Goal: Use online tool/utility: Utilize a website feature to perform a specific function

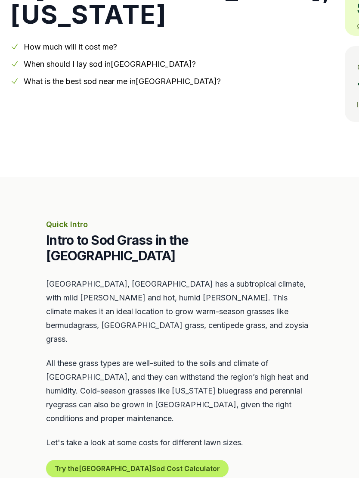
scroll to position [199, 0]
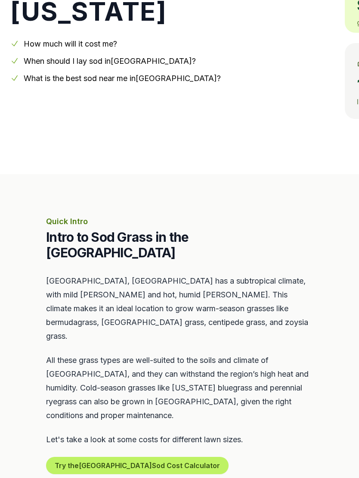
click at [124, 79] on link "What is the best sod near me in [GEOGRAPHIC_DATA] ?" at bounding box center [122, 78] width 197 height 9
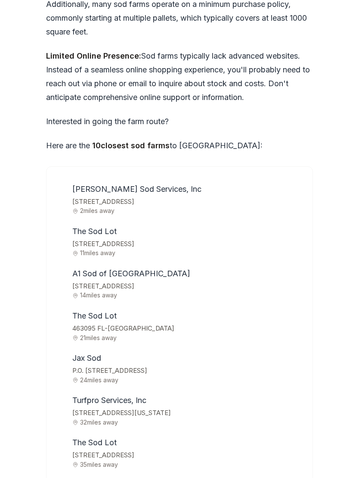
scroll to position [2713, 0]
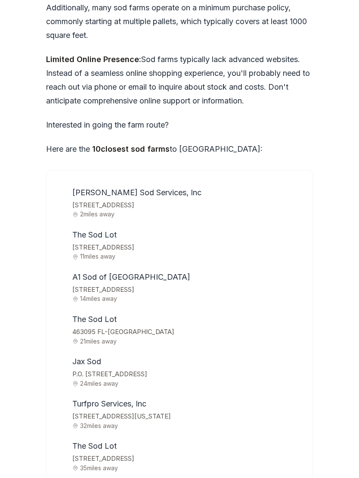
click at [106, 242] on span "[STREET_ADDRESS]" at bounding box center [187, 248] width 230 height 12
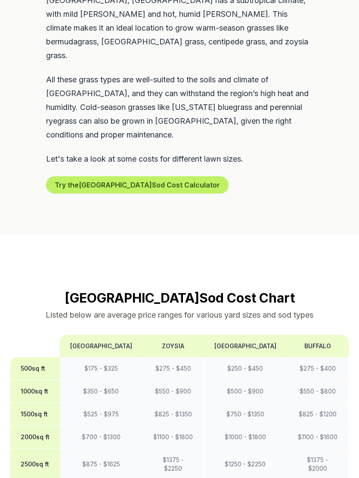
scroll to position [481, 0]
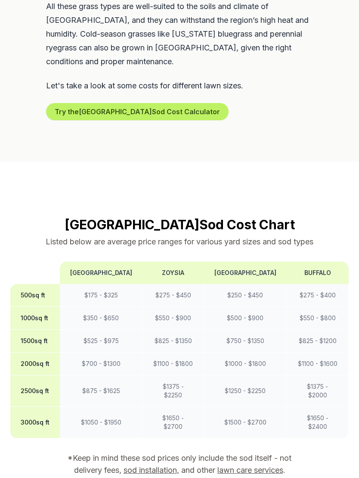
click at [124, 103] on button "Try the Jacksonville Sod Cost Calculator" at bounding box center [137, 111] width 183 height 17
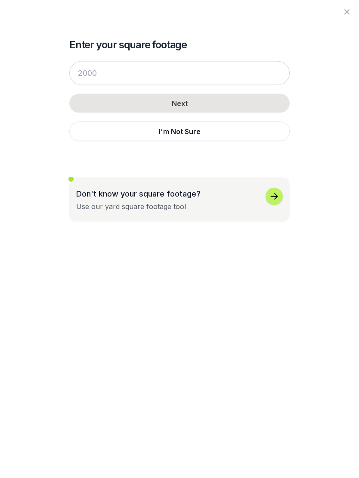
scroll to position [553, 0]
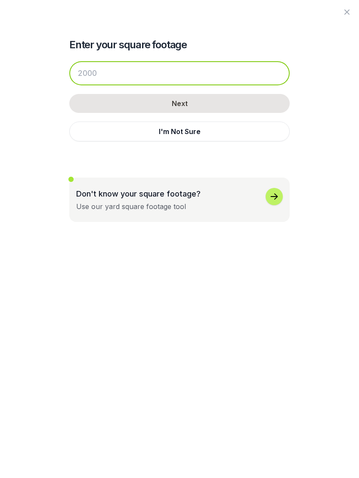
click at [84, 73] on input "number" at bounding box center [179, 73] width 221 height 24
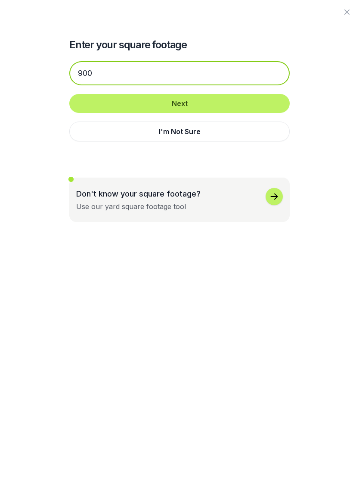
type input "900"
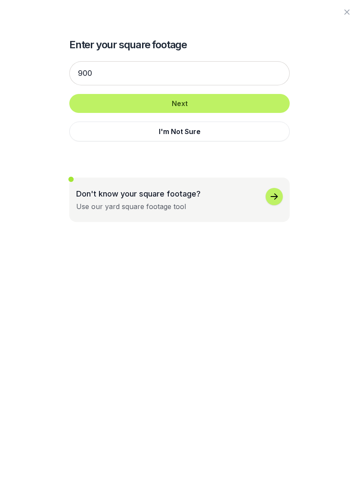
click at [188, 106] on button "Next" at bounding box center [179, 103] width 221 height 19
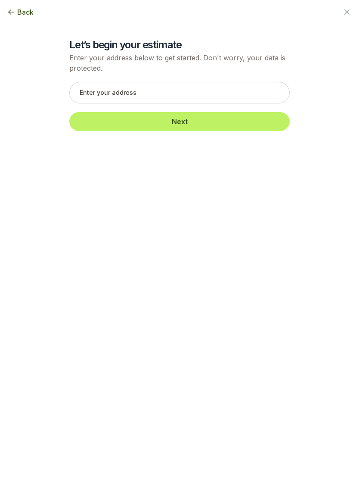
scroll to position [553, 0]
click at [142, 100] on input "text" at bounding box center [179, 93] width 221 height 22
click at [140, 64] on p "Enter your address below to get started. Don't worry, your data is protected." at bounding box center [179, 63] width 221 height 21
click at [164, 89] on input "text" at bounding box center [179, 93] width 221 height 22
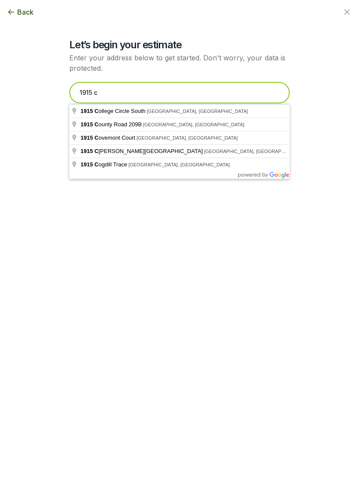
type input "1915 ca"
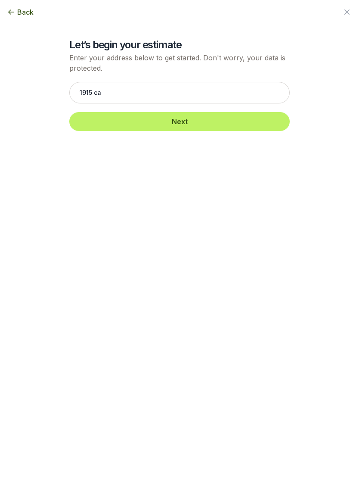
scroll to position [553, 0]
click at [186, 130] on button "Next" at bounding box center [179, 121] width 221 height 19
click at [180, 124] on button "Next" at bounding box center [179, 121] width 221 height 19
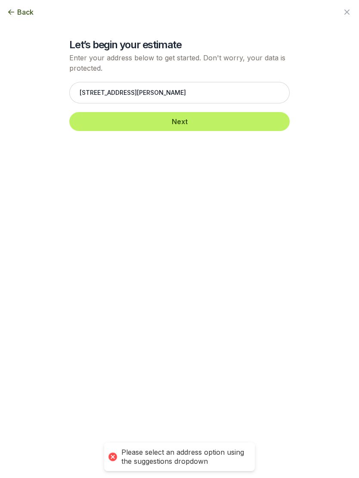
click at [130, 63] on p "Enter your address below to get started. Don't worry, your data is protected." at bounding box center [179, 63] width 221 height 21
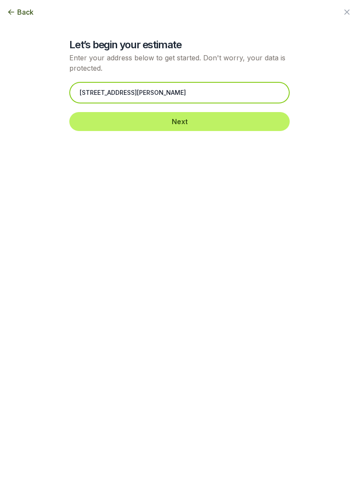
click at [211, 95] on input "[STREET_ADDRESS][PERSON_NAME]" at bounding box center [179, 93] width 221 height 22
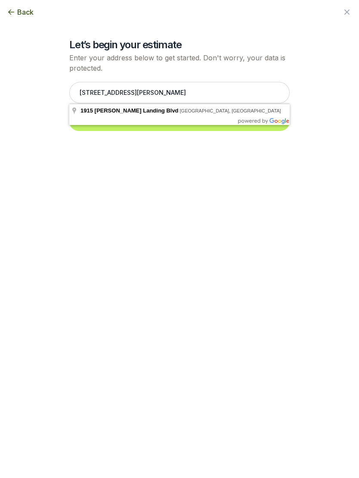
type input "[STREET_ADDRESS][PERSON_NAME]"
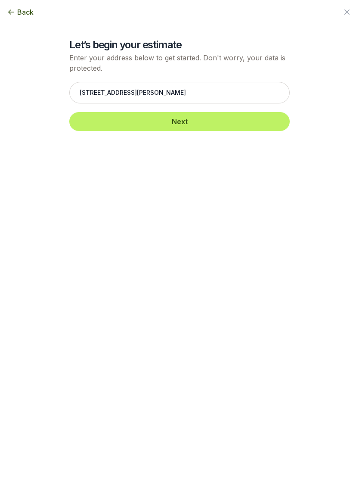
click at [181, 123] on button "Next" at bounding box center [179, 121] width 221 height 19
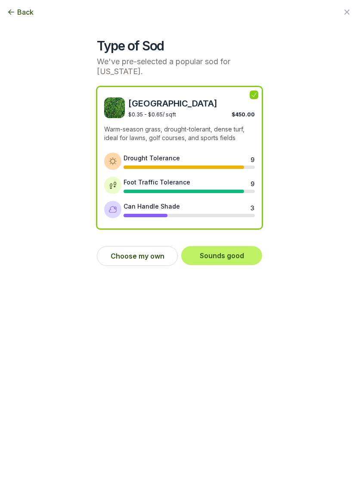
click at [134, 252] on button "Choose my own" at bounding box center [137, 256] width 81 height 20
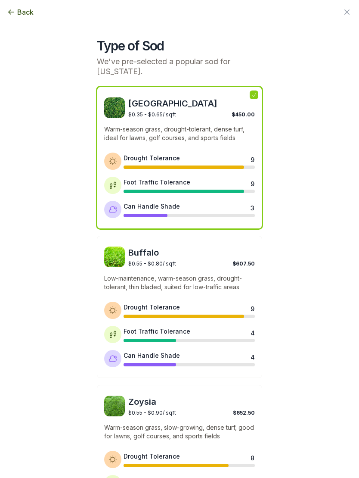
scroll to position [0, 0]
click at [12, 14] on icon "button" at bounding box center [11, 12] width 9 height 9
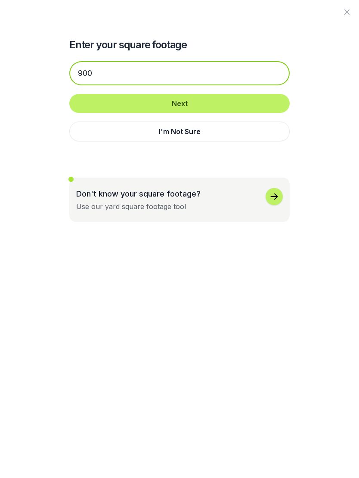
click at [89, 71] on input "900" at bounding box center [179, 73] width 221 height 24
type input "9"
type input "500"
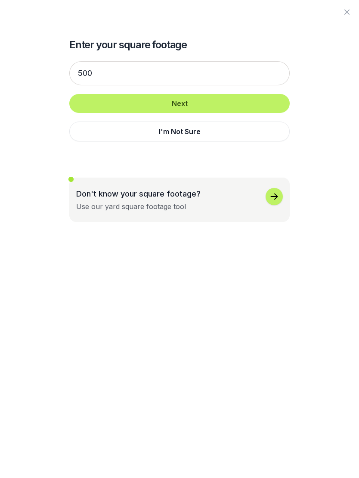
click at [183, 102] on button "Next" at bounding box center [179, 103] width 221 height 19
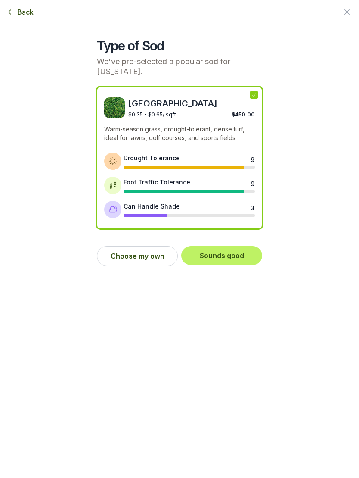
click at [136, 256] on button "Choose my own" at bounding box center [137, 256] width 81 height 20
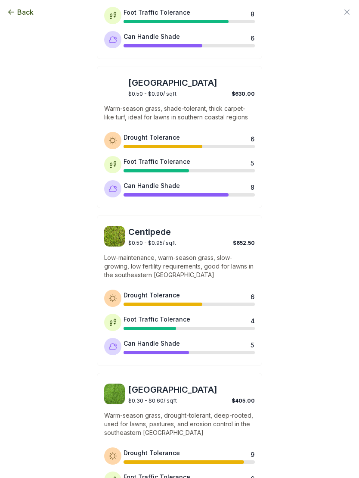
scroll to position [461, 0]
